Goal: Information Seeking & Learning: Learn about a topic

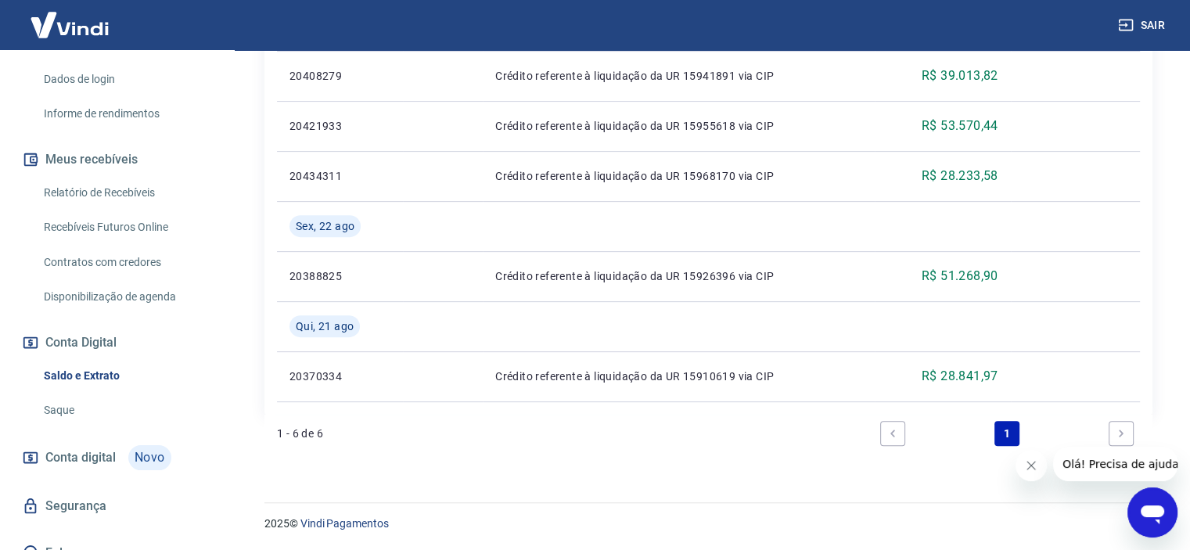
scroll to position [285, 0]
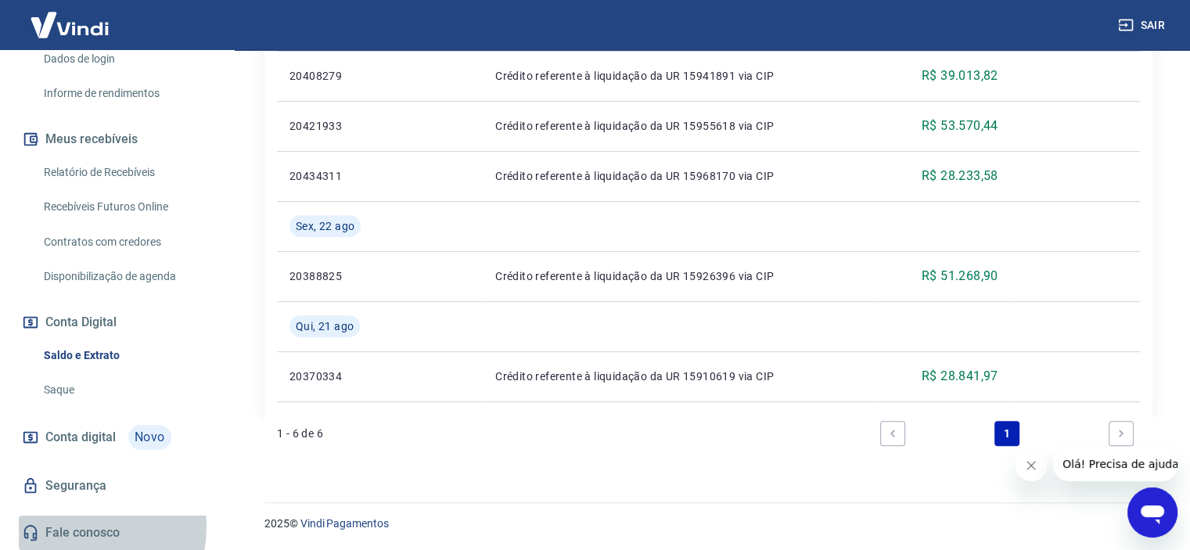
click at [86, 528] on link "Fale conosco" at bounding box center [117, 533] width 196 height 34
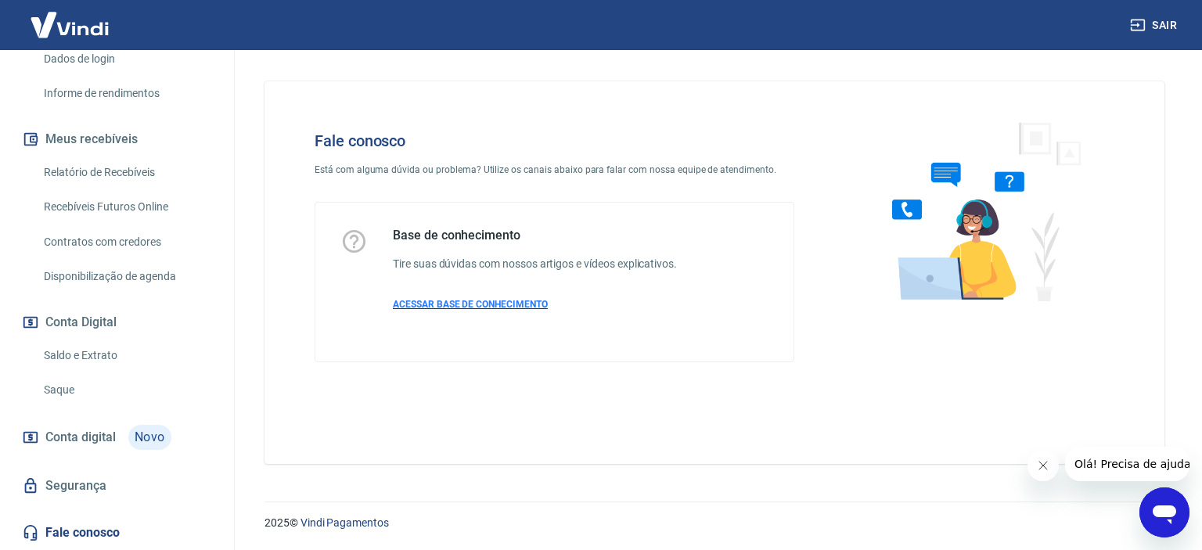
click at [463, 304] on span "ACESSAR BASE DE CONHECIMENTO" at bounding box center [470, 304] width 155 height 11
click at [70, 540] on link "Fale conosco" at bounding box center [117, 533] width 196 height 34
click at [1175, 499] on div "Abrir janela de mensagens" at bounding box center [1164, 512] width 47 height 47
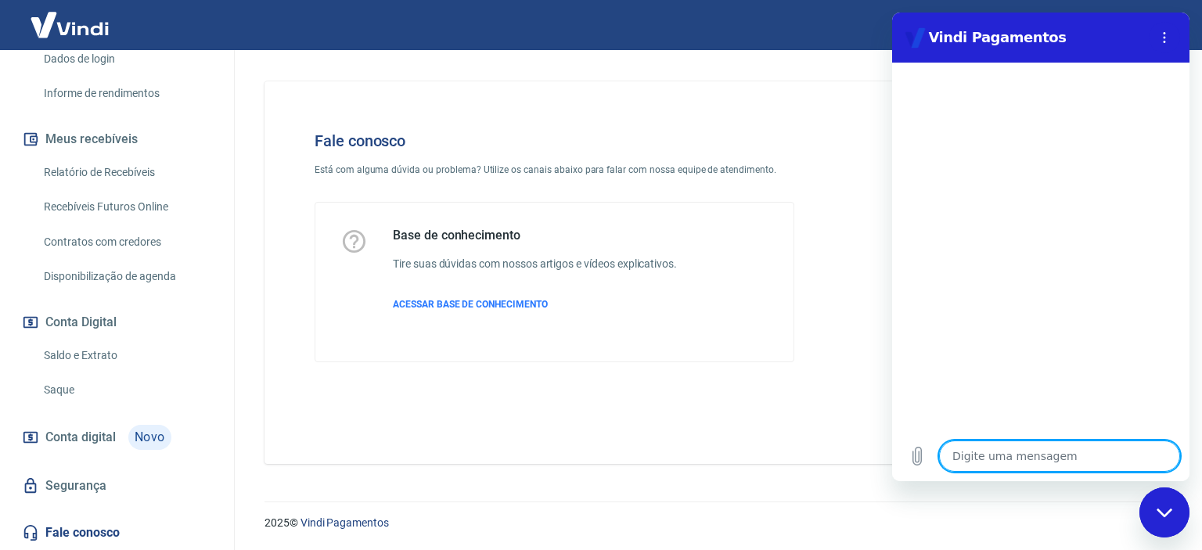
click at [1006, 449] on textarea at bounding box center [1059, 456] width 241 height 31
type textarea "o"
type textarea "x"
type textarea "oi"
type textarea "x"
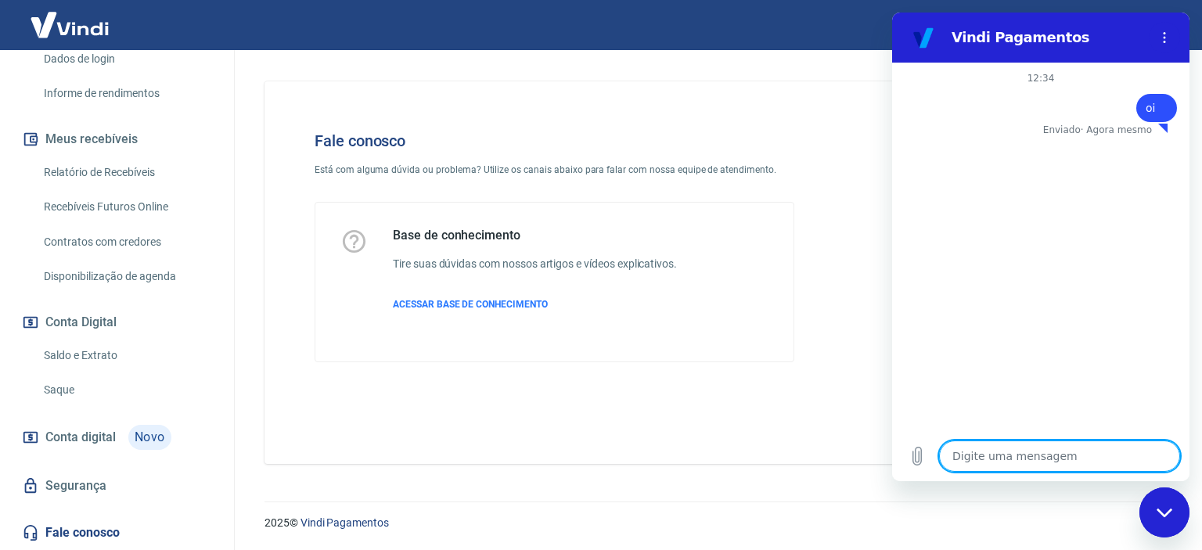
type textarea "x"
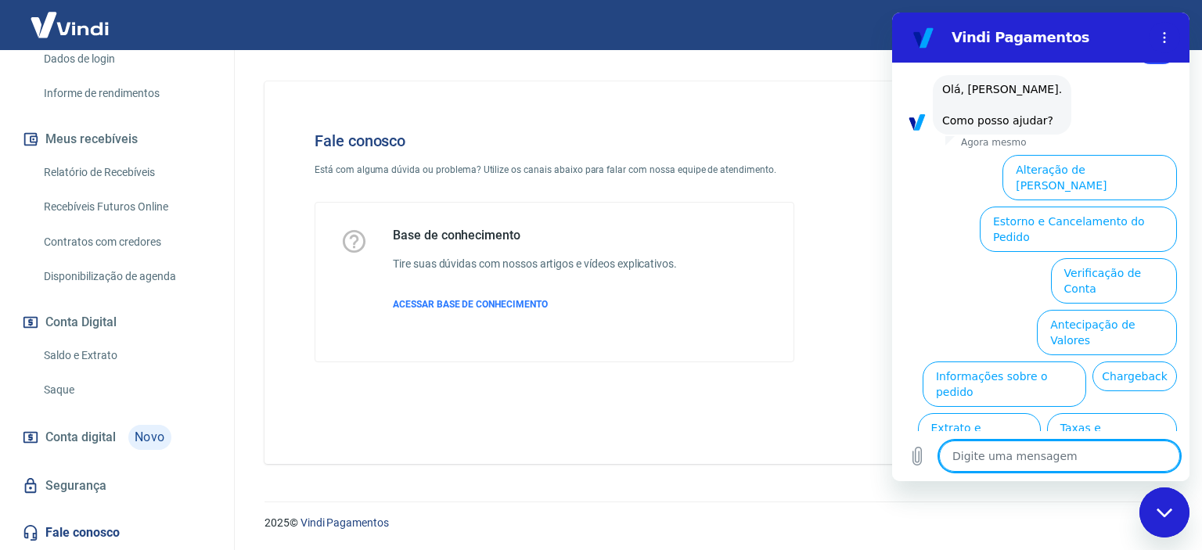
scroll to position [116, 0]
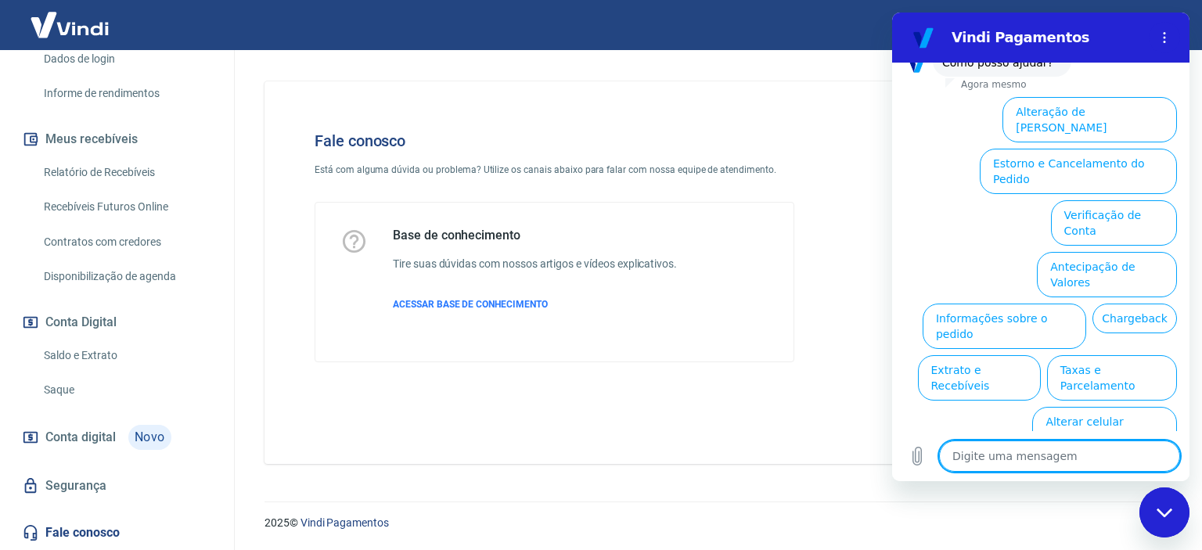
click at [1029, 469] on textarea at bounding box center [1059, 456] width 241 height 31
type textarea "o"
type textarea "x"
type textarea "ou"
type textarea "x"
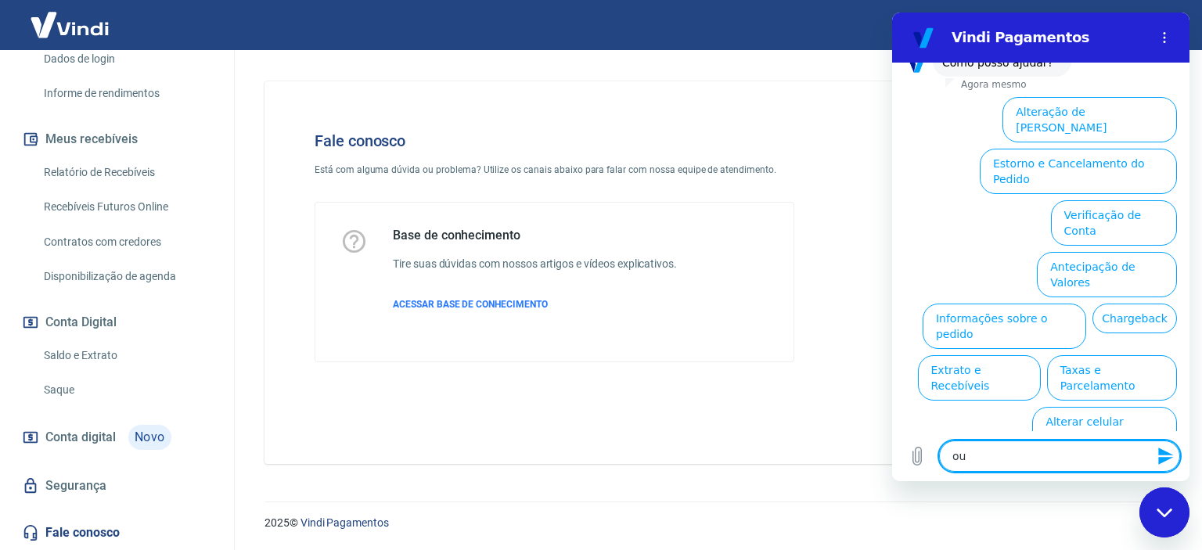
type textarea "out"
type textarea "x"
type textarea "outr"
type textarea "x"
type textarea "outro"
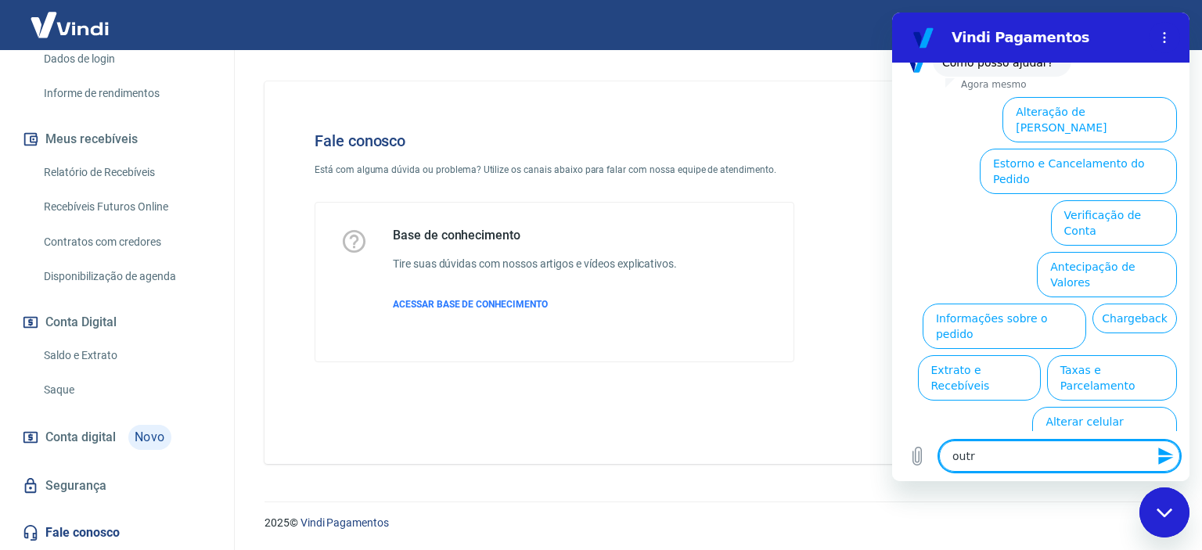
type textarea "x"
type textarea "outros"
type textarea "x"
type textarea "outros"
type textarea "x"
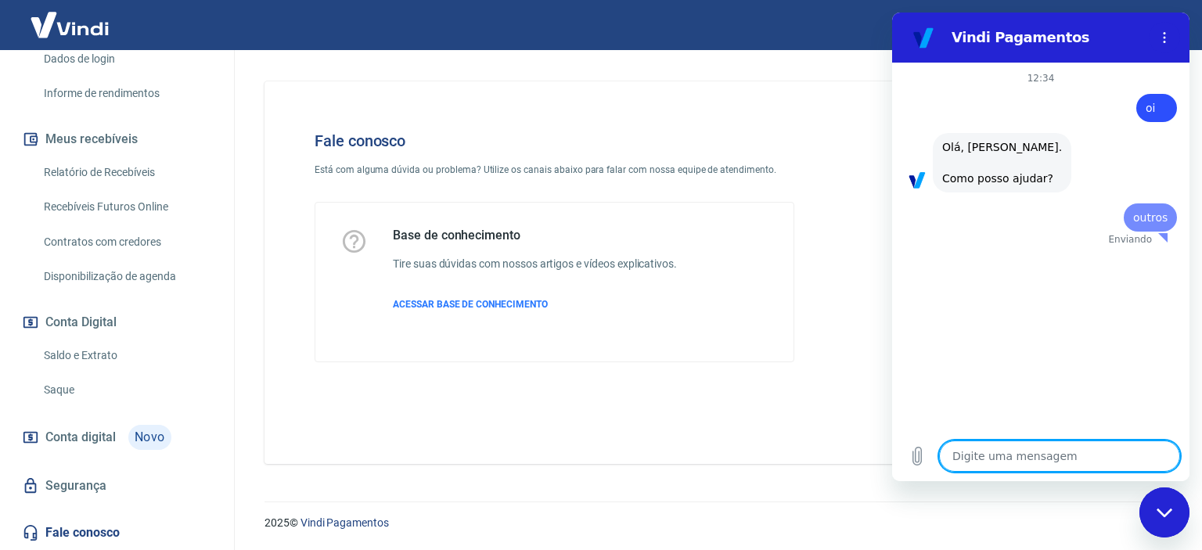
scroll to position [0, 0]
type textarea "x"
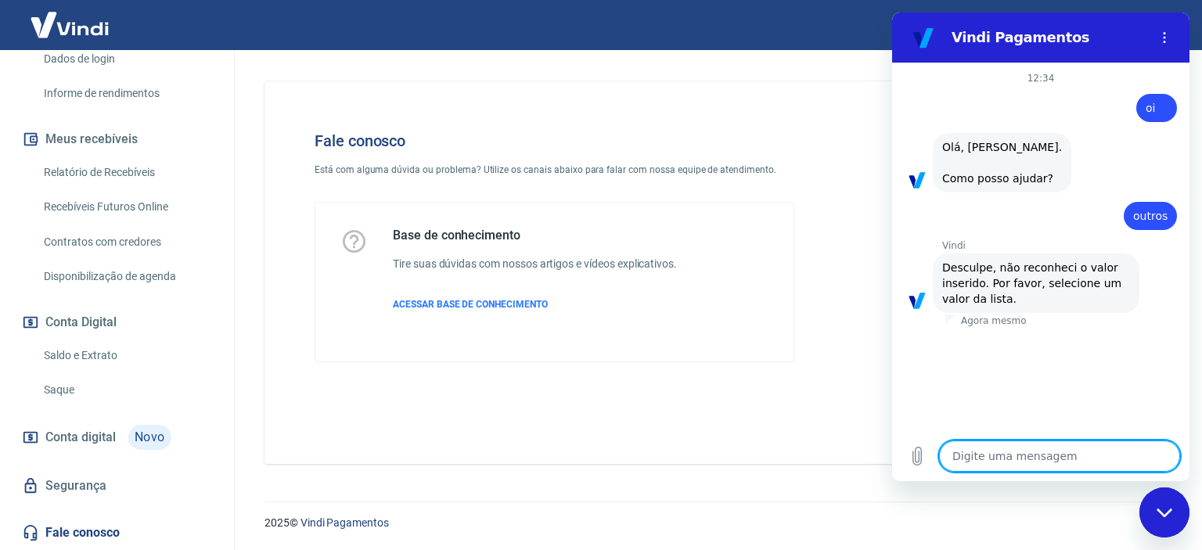
type textarea "o"
type textarea "x"
type textarea "oi"
type textarea "x"
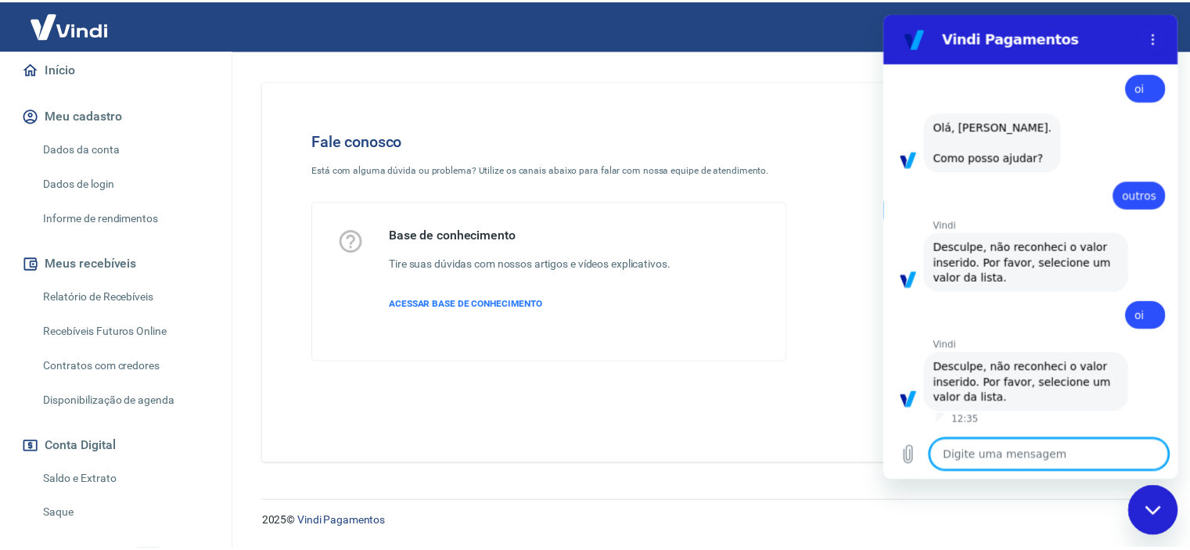
scroll to position [50, 0]
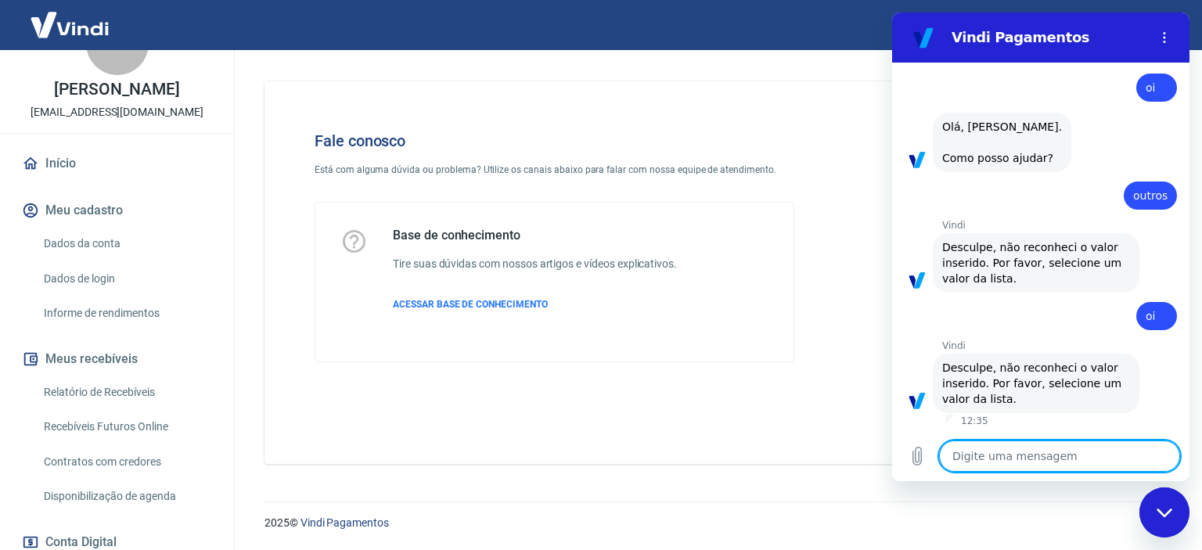
click at [52, 179] on link "Início" at bounding box center [117, 163] width 196 height 34
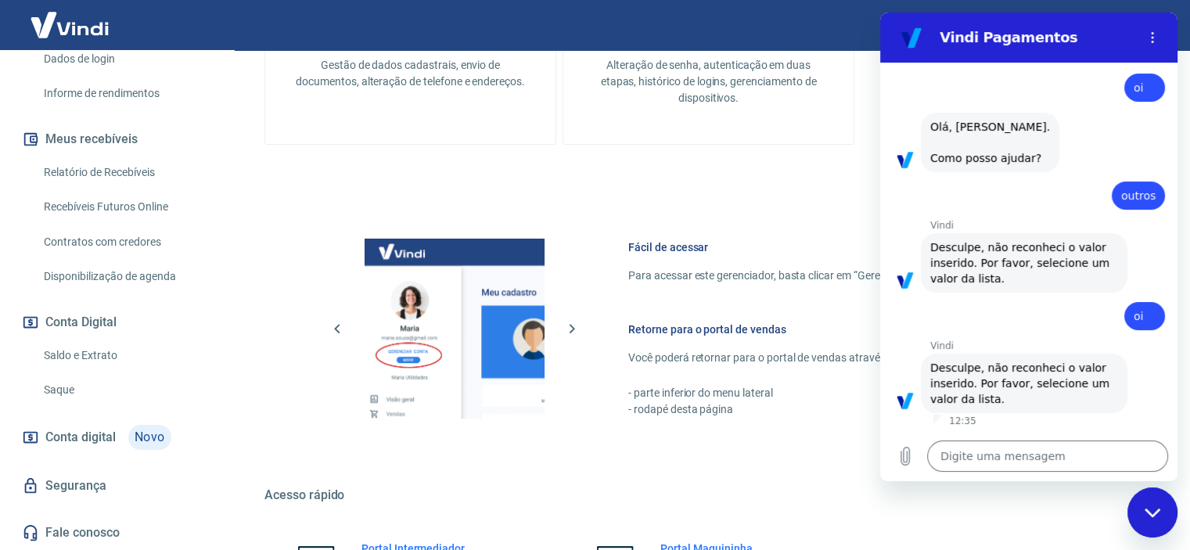
scroll to position [548, 0]
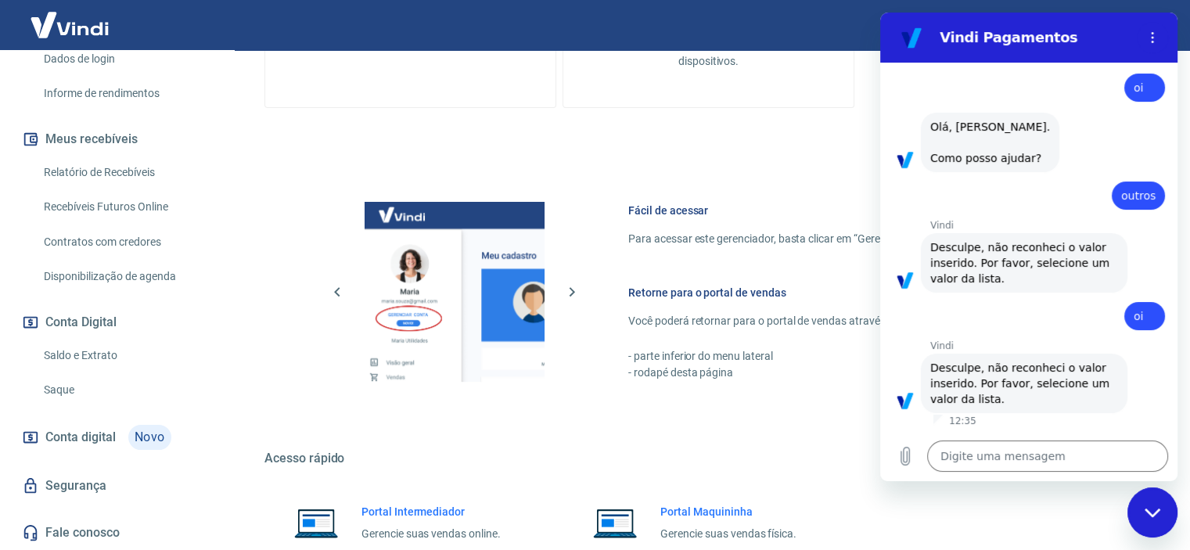
click at [1148, 524] on div "Fechar janela de mensagens" at bounding box center [1152, 512] width 47 height 47
type textarea "x"
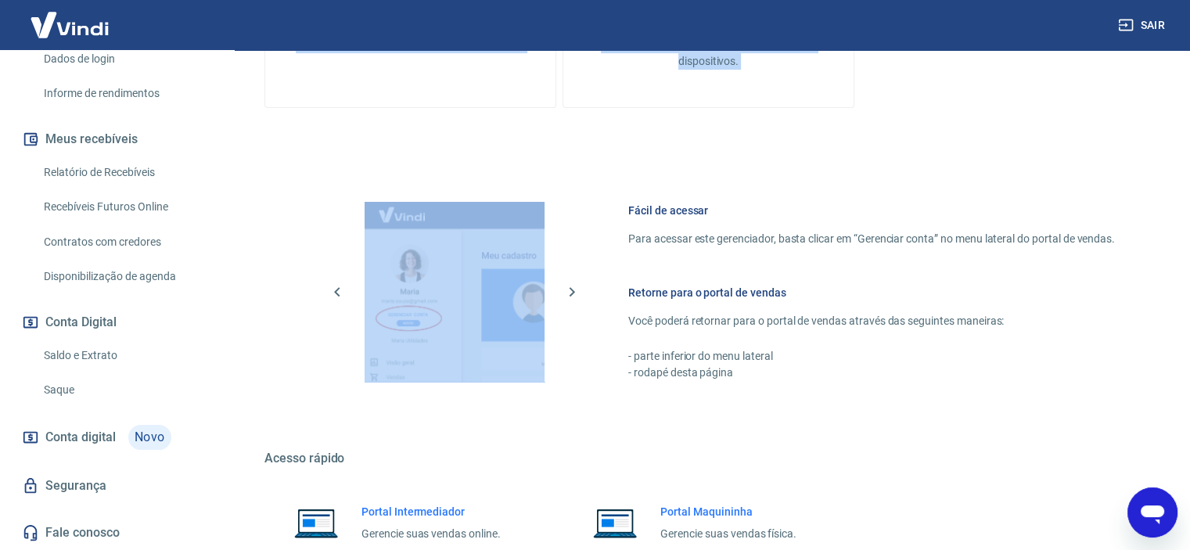
drag, startPoint x: 221, startPoint y: 322, endPoint x: 214, endPoint y: 257, distance: 64.5
click at [232, 224] on div "T Thiago Cezar Cardoso dos Santos jireh5971@gmail.com Início Meu cadastro Dados…" at bounding box center [117, 300] width 235 height 500
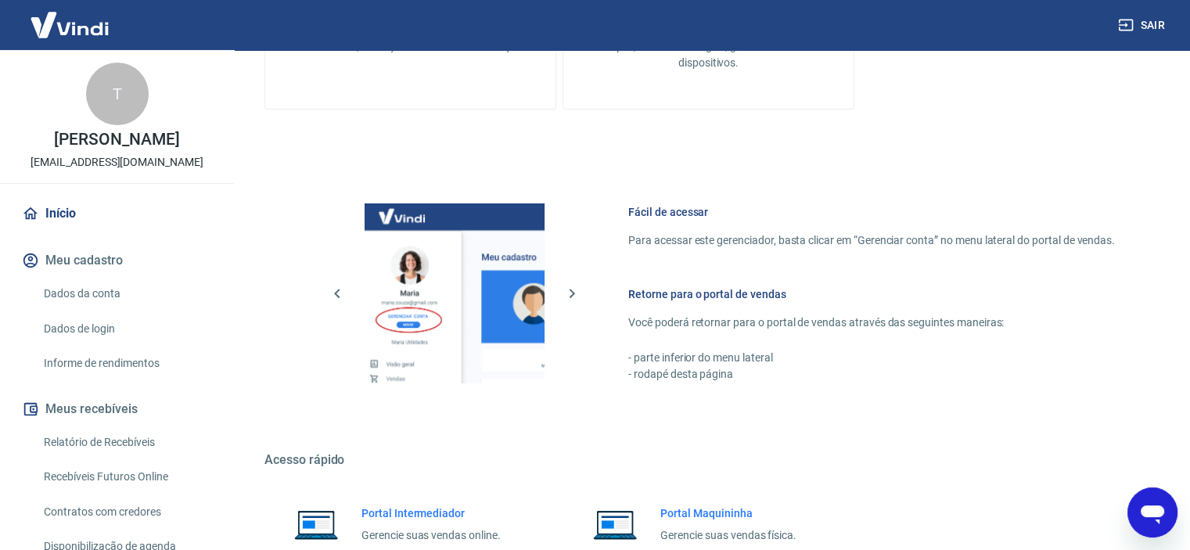
scroll to position [528, 0]
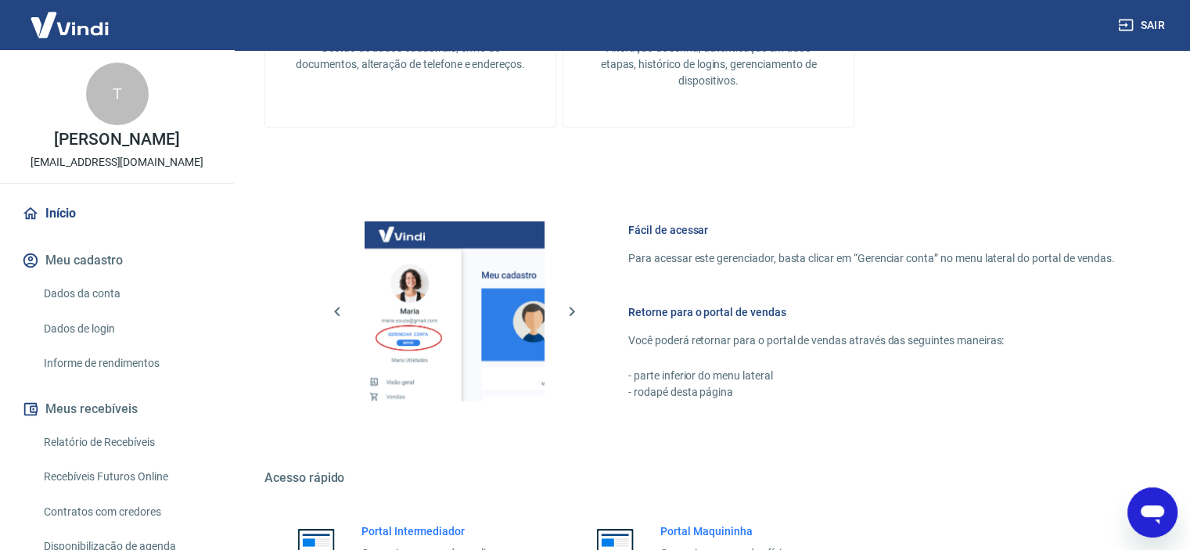
click at [102, 275] on button "Meu cadastro" at bounding box center [117, 260] width 196 height 34
click at [104, 305] on link "Dados da conta" at bounding box center [127, 294] width 178 height 32
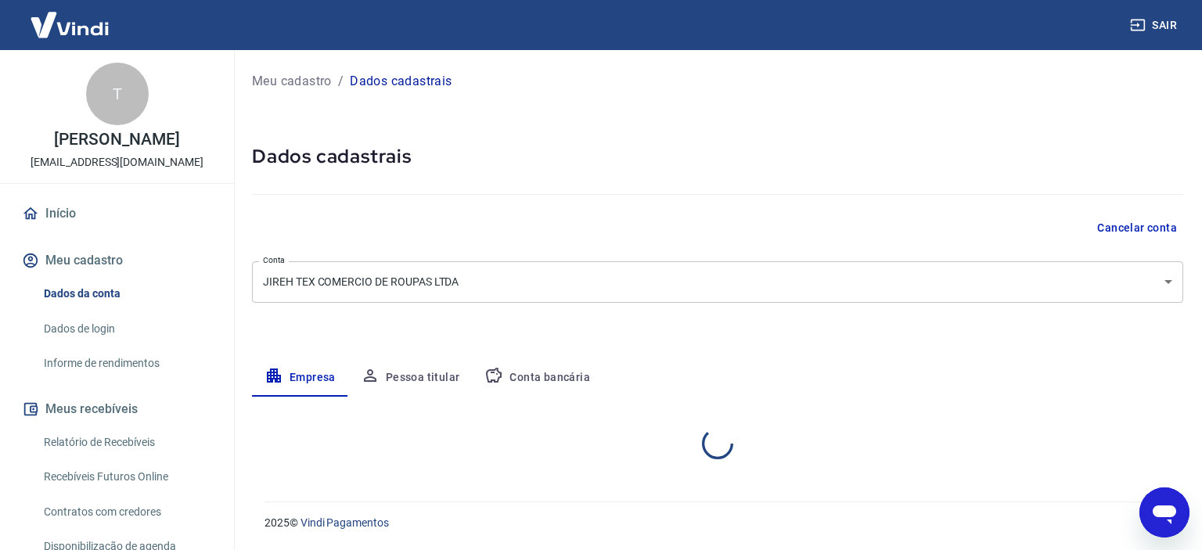
select select "SP"
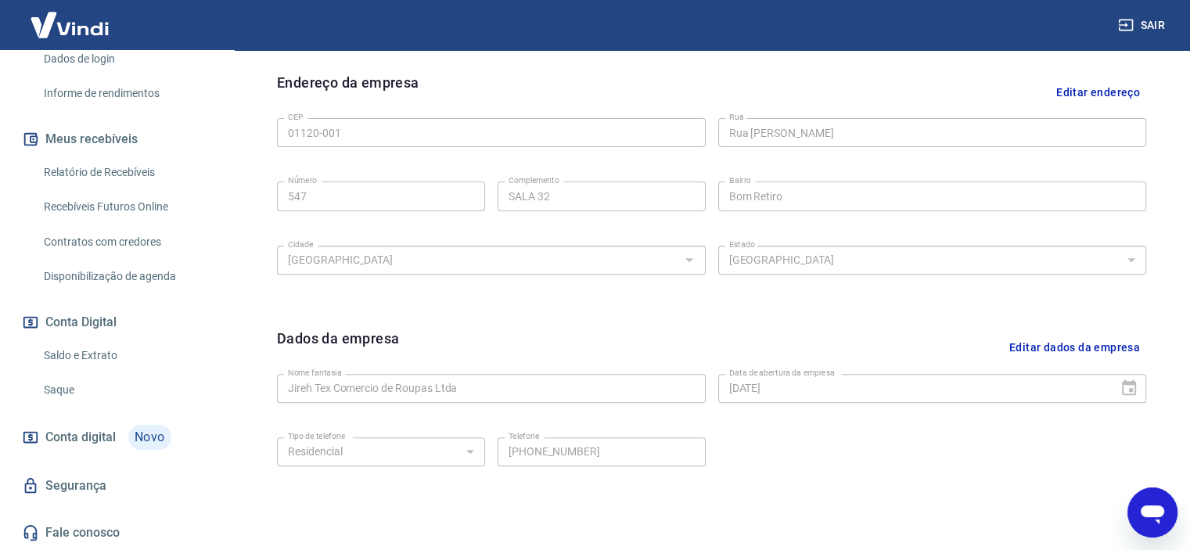
scroll to position [499, 0]
click at [64, 387] on link "Saque" at bounding box center [127, 390] width 178 height 32
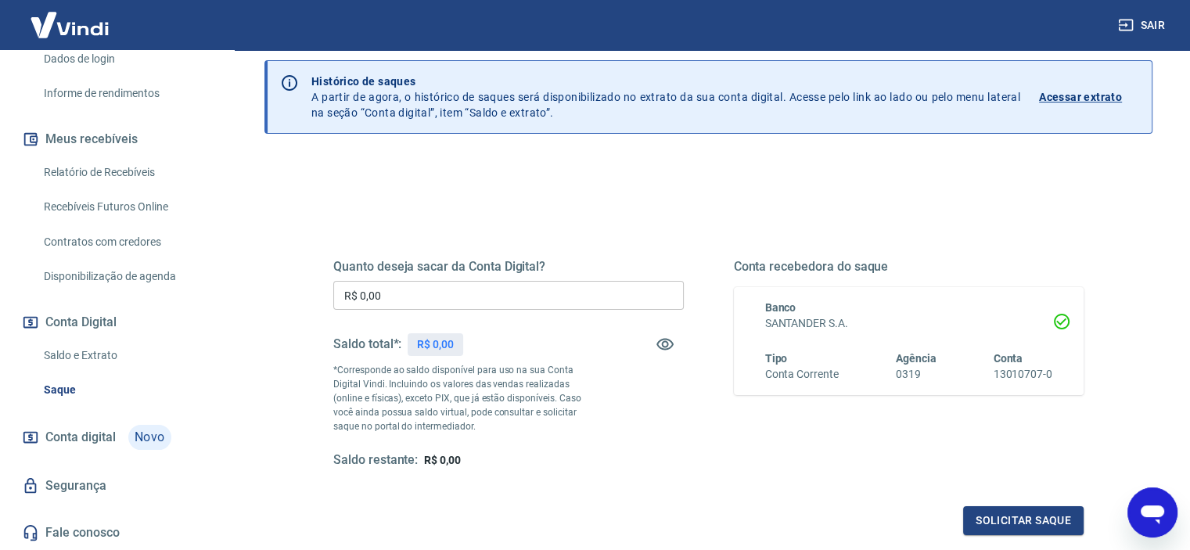
scroll to position [222, 0]
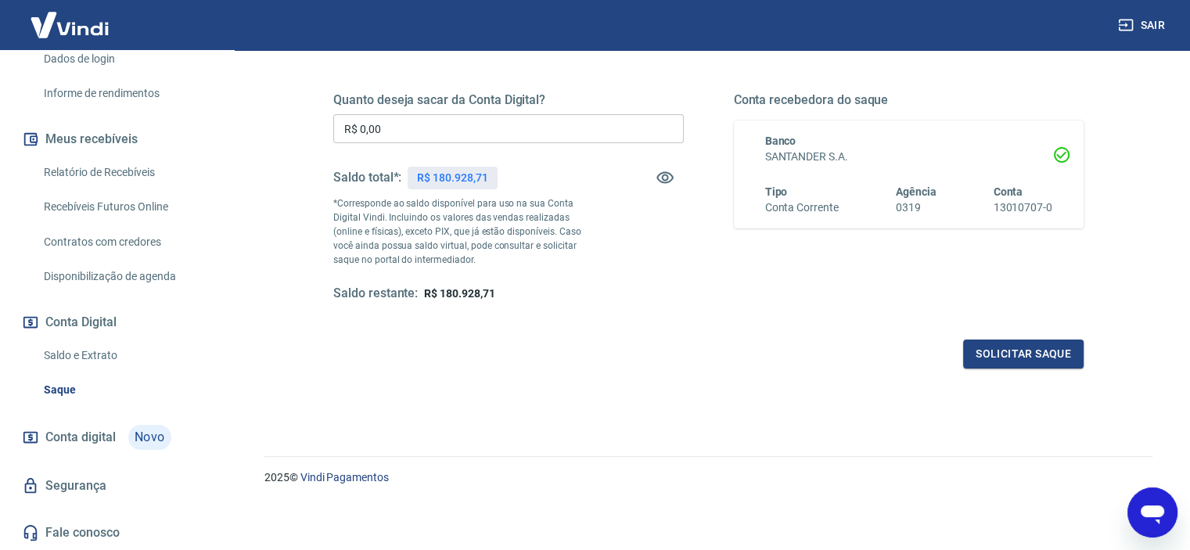
click at [106, 434] on span "Conta digital" at bounding box center [80, 437] width 70 height 22
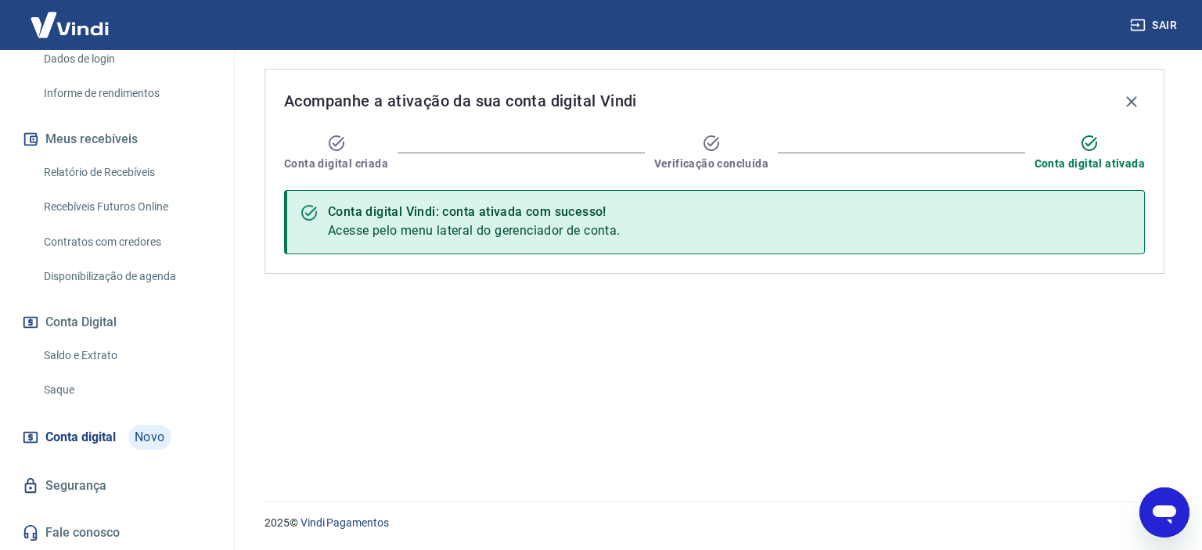
click at [69, 485] on link "Segurança" at bounding box center [117, 486] width 196 height 34
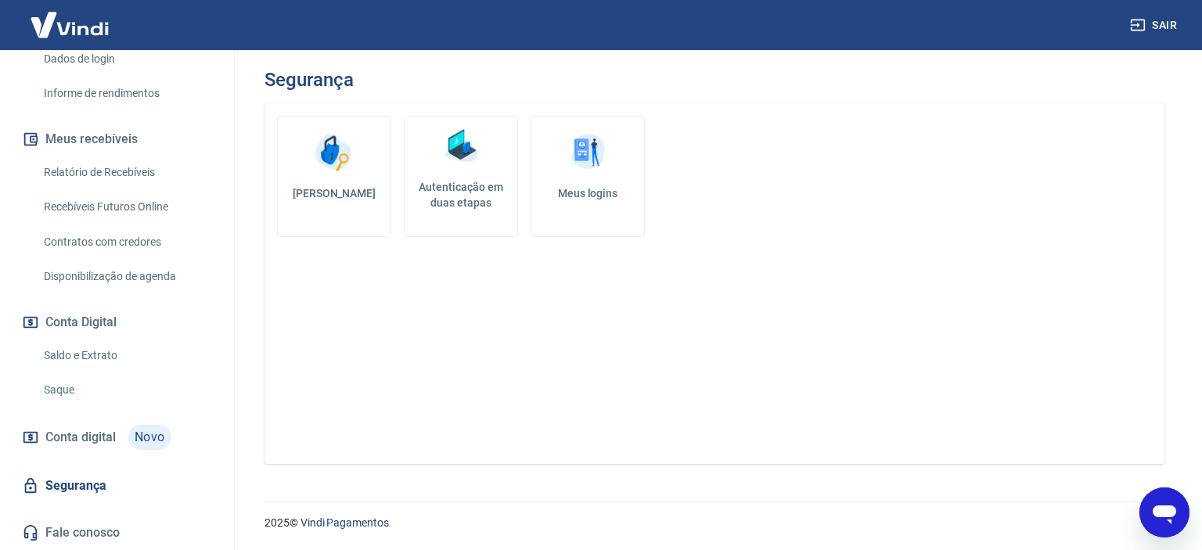
click at [59, 528] on link "Fale conosco" at bounding box center [117, 533] width 196 height 34
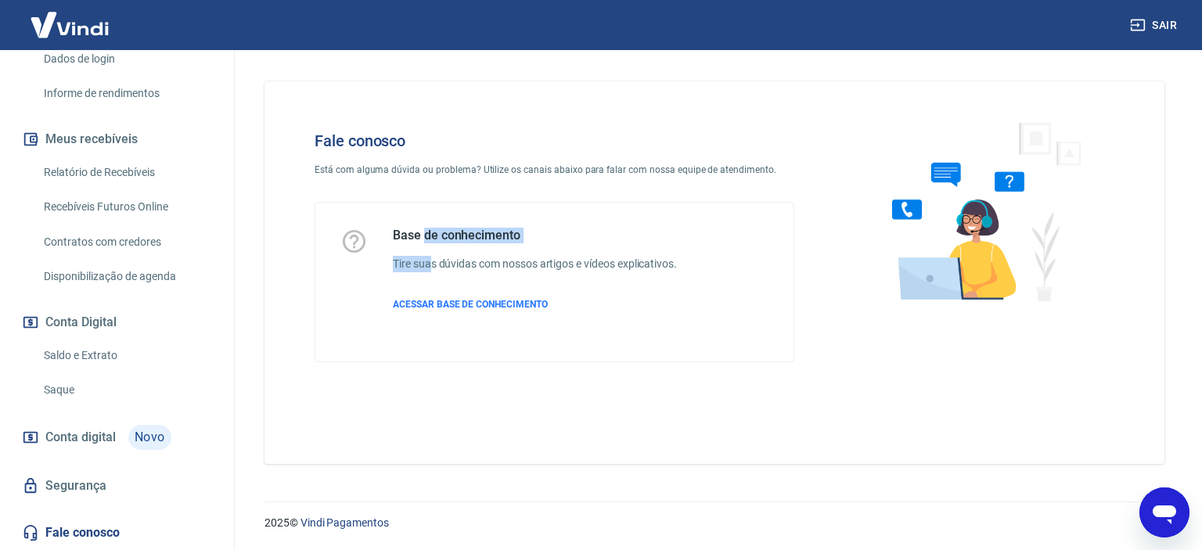
drag, startPoint x: 426, startPoint y: 231, endPoint x: 431, endPoint y: 254, distance: 24.1
click at [431, 254] on div "Base de conhecimento Tire suas dúvidas com nossos artigos e vídeos explicativos…" at bounding box center [535, 282] width 284 height 109
click at [430, 312] on div "Base de conhecimento Tire suas dúvidas com nossos artigos e vídeos explicativos…" at bounding box center [535, 282] width 284 height 109
click at [432, 306] on span "ACESSAR BASE DE CONHECIMENTO" at bounding box center [470, 304] width 155 height 11
